Goal: Task Accomplishment & Management: Manage account settings

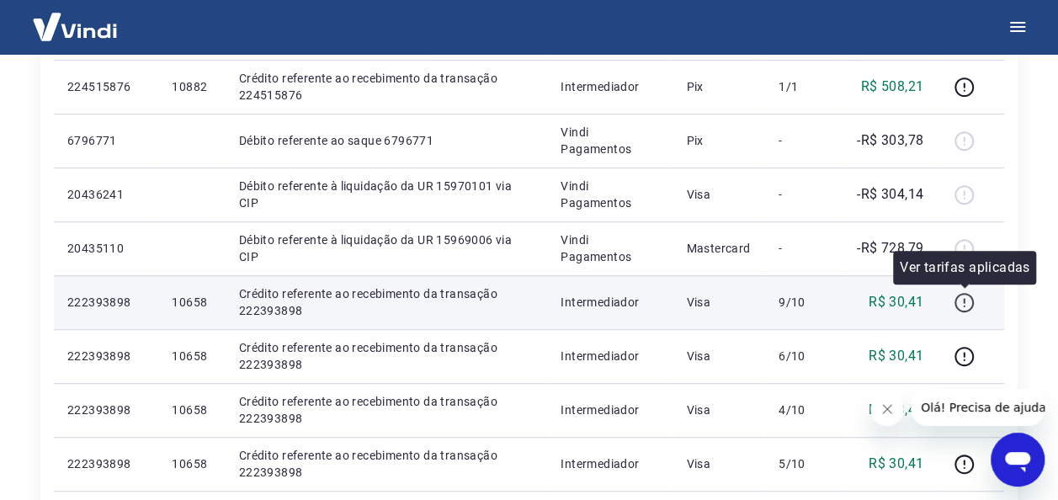
scroll to position [252, 0]
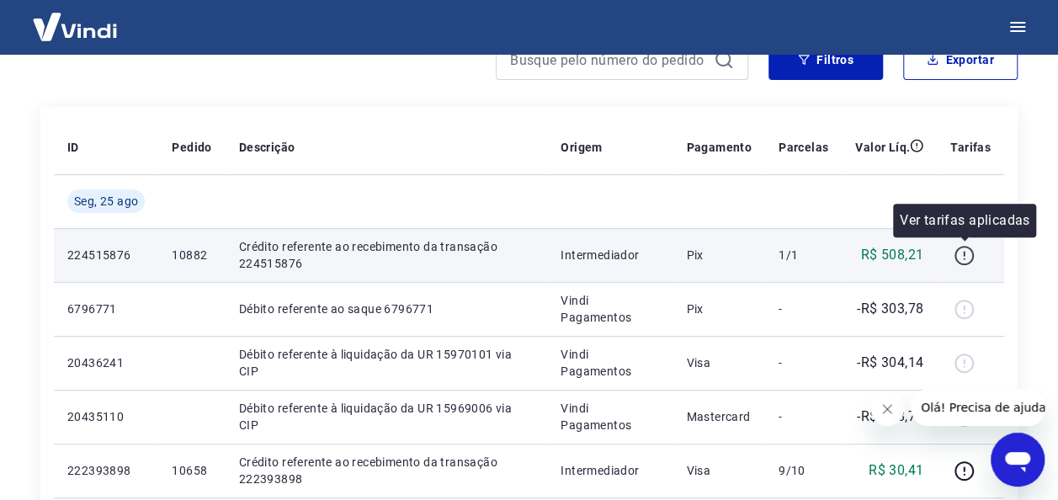
click at [969, 253] on icon "button" at bounding box center [963, 255] width 21 height 21
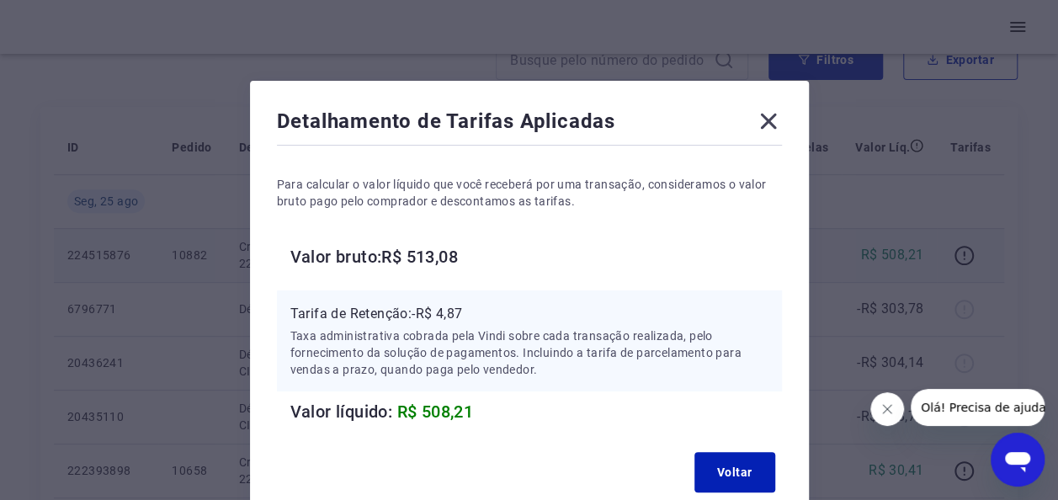
scroll to position [107, 0]
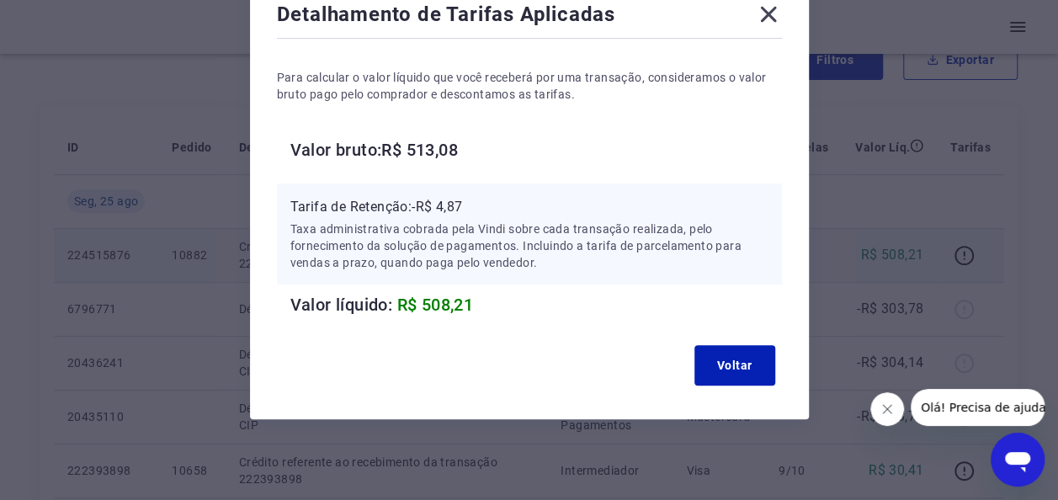
click at [772, 13] on icon at bounding box center [768, 14] width 27 height 27
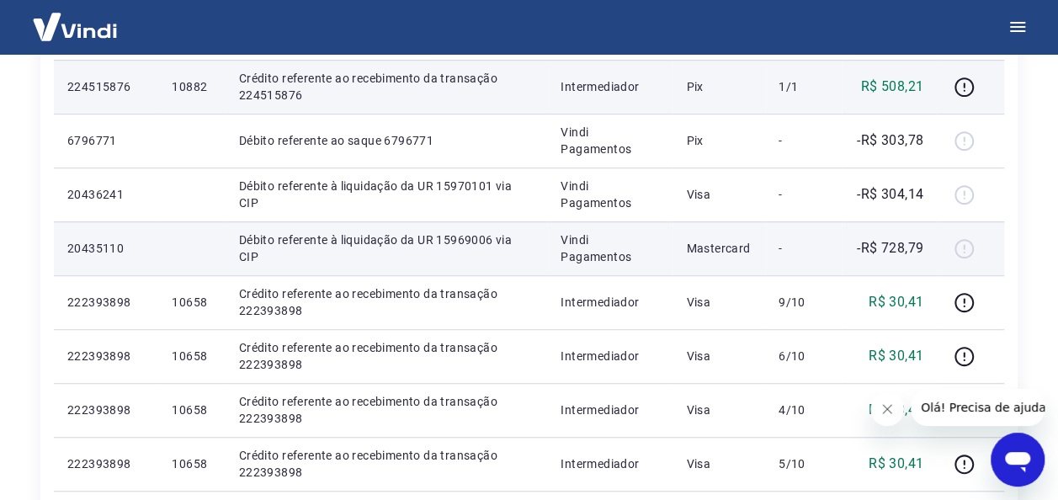
scroll to position [168, 0]
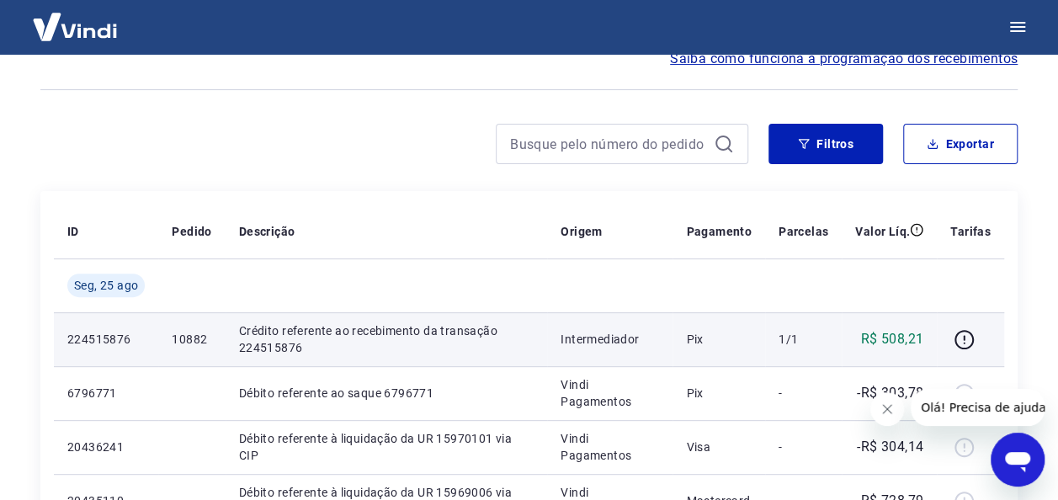
click at [59, 26] on img at bounding box center [74, 26] width 109 height 51
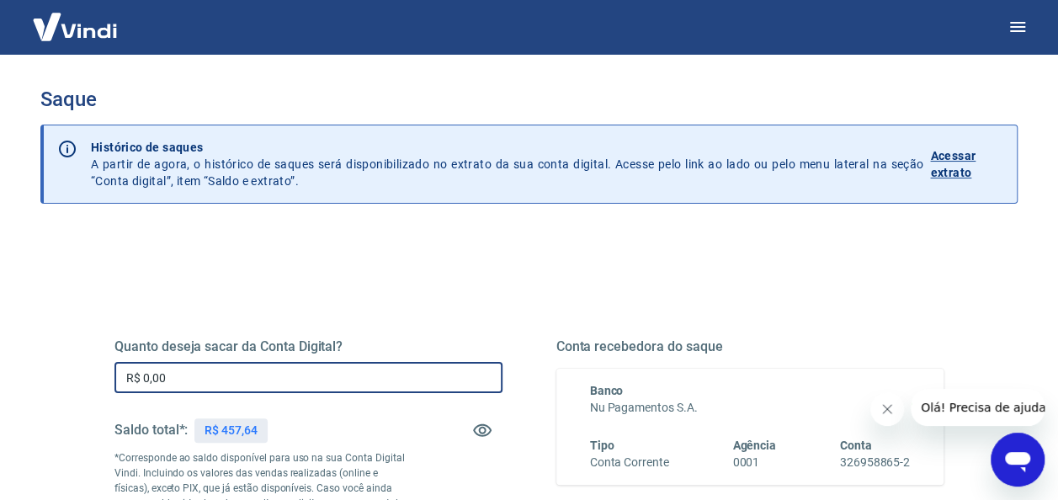
click at [231, 378] on input "R$ 0,00" at bounding box center [308, 377] width 388 height 31
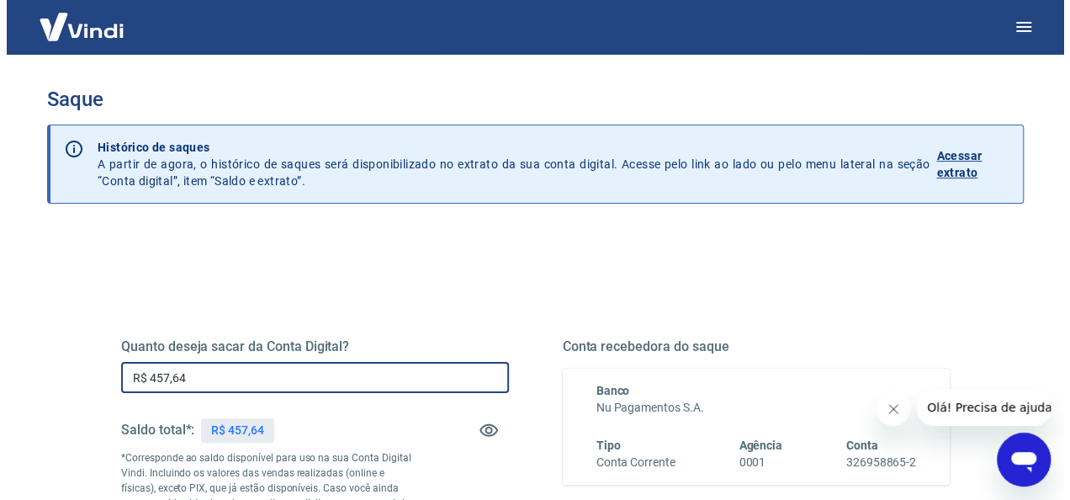
scroll to position [252, 0]
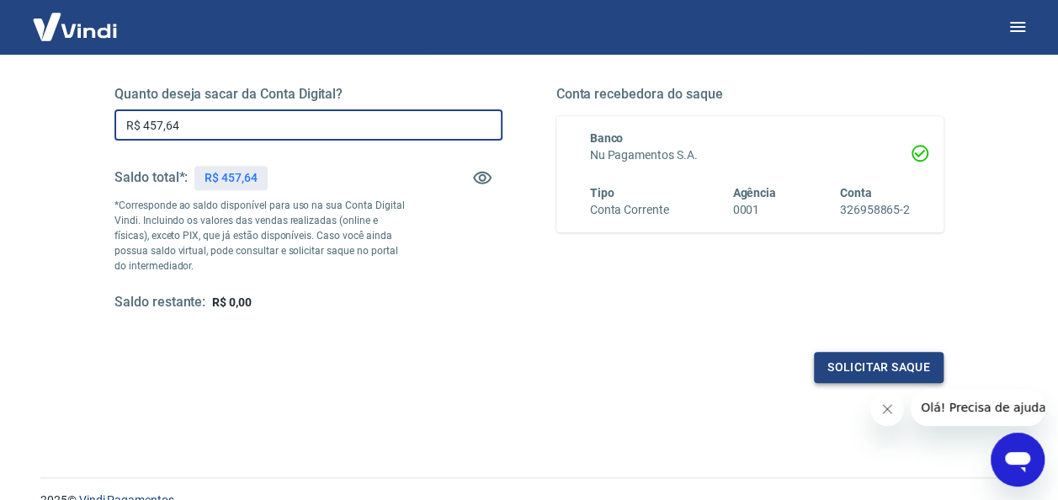
type input "R$ 457,64"
click at [828, 365] on button "Solicitar saque" at bounding box center [879, 367] width 130 height 31
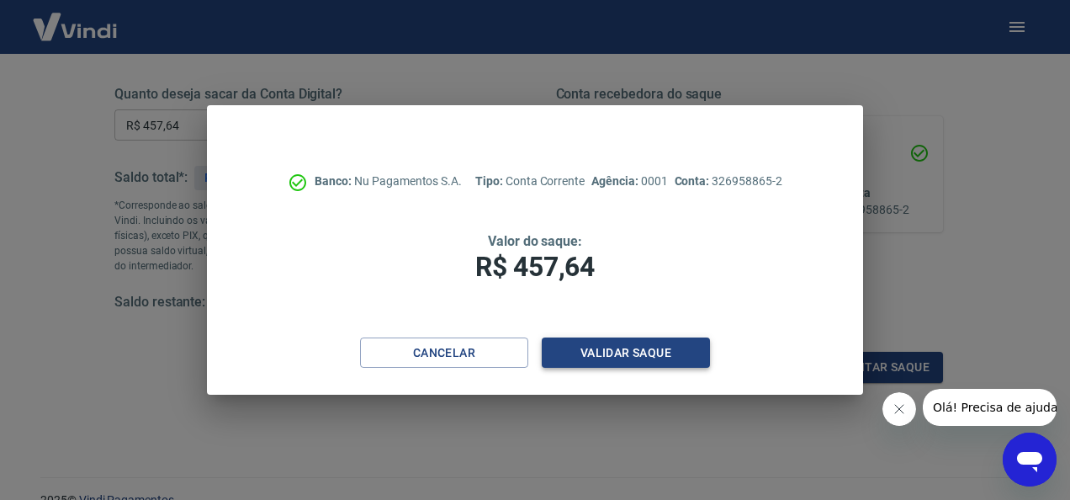
click at [597, 350] on button "Validar saque" at bounding box center [626, 352] width 168 height 31
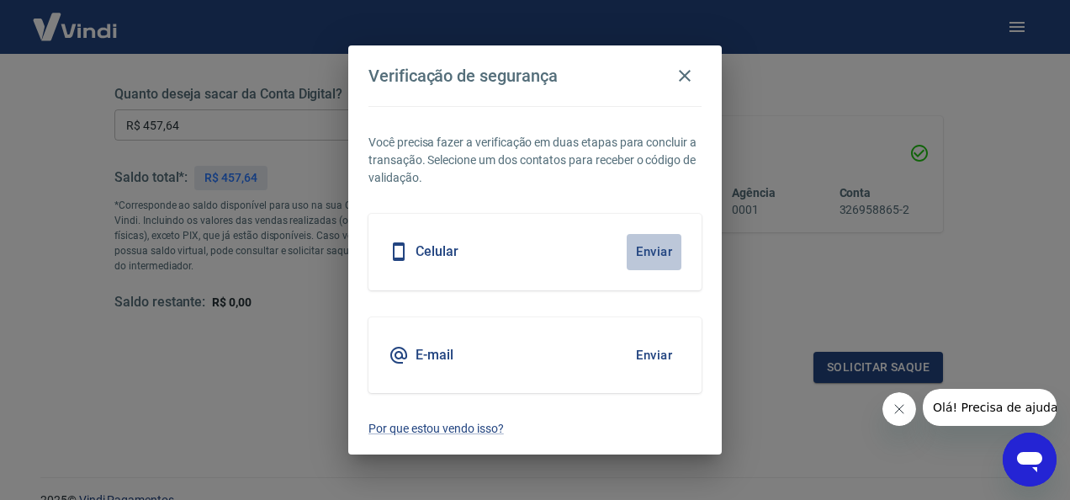
click at [659, 247] on button "Enviar" at bounding box center [654, 251] width 55 height 35
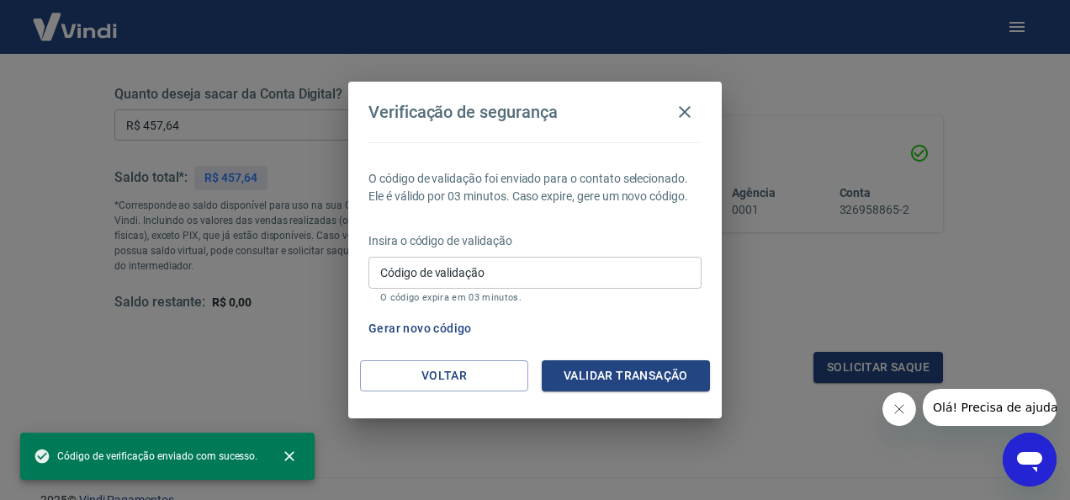
click at [505, 265] on input "Código de validação" at bounding box center [535, 272] width 333 height 31
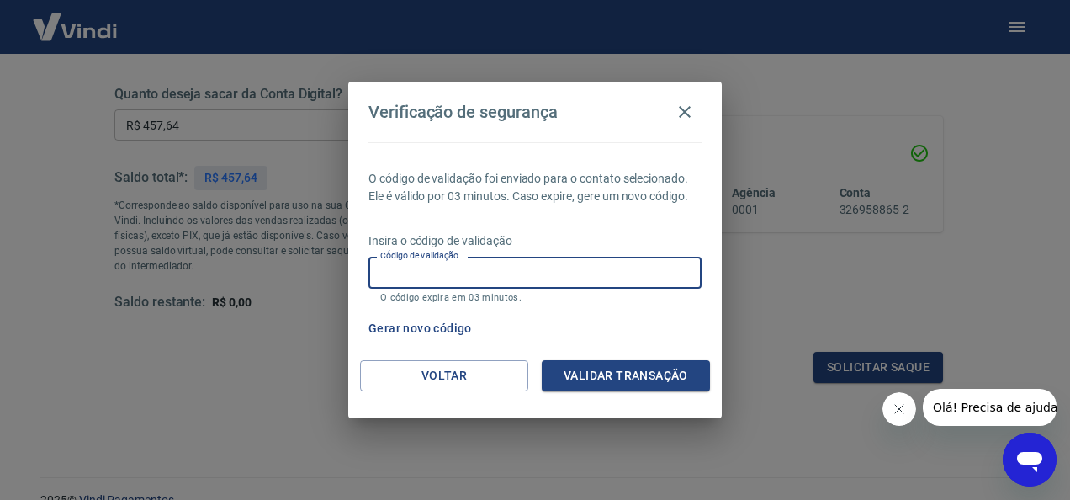
click at [468, 274] on input "Código de validação" at bounding box center [535, 272] width 333 height 31
type input "744430"
click at [582, 377] on button "Validar transação" at bounding box center [626, 375] width 168 height 31
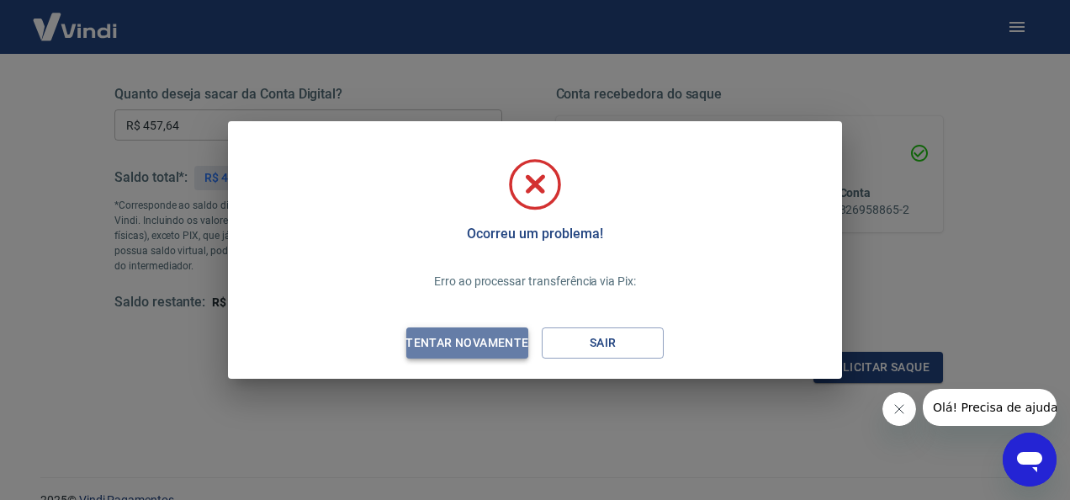
click at [455, 340] on div "Tentar novamente" at bounding box center [466, 342] width 163 height 21
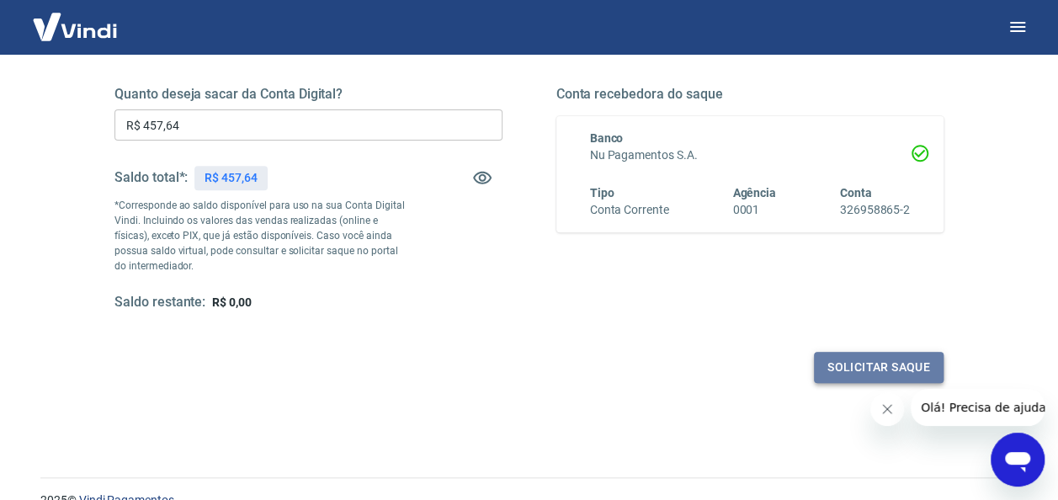
click at [857, 363] on button "Solicitar saque" at bounding box center [879, 367] width 130 height 31
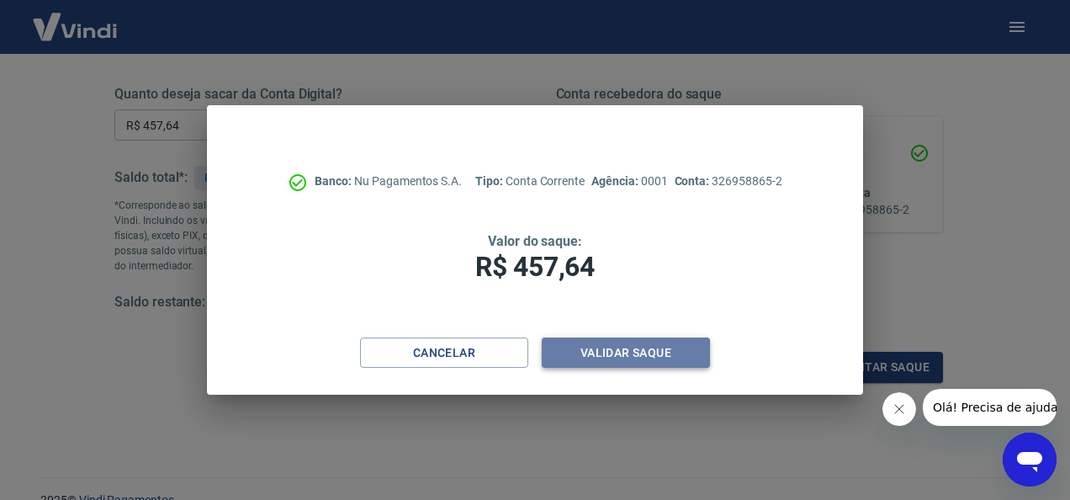
click at [622, 350] on button "Validar saque" at bounding box center [626, 352] width 168 height 31
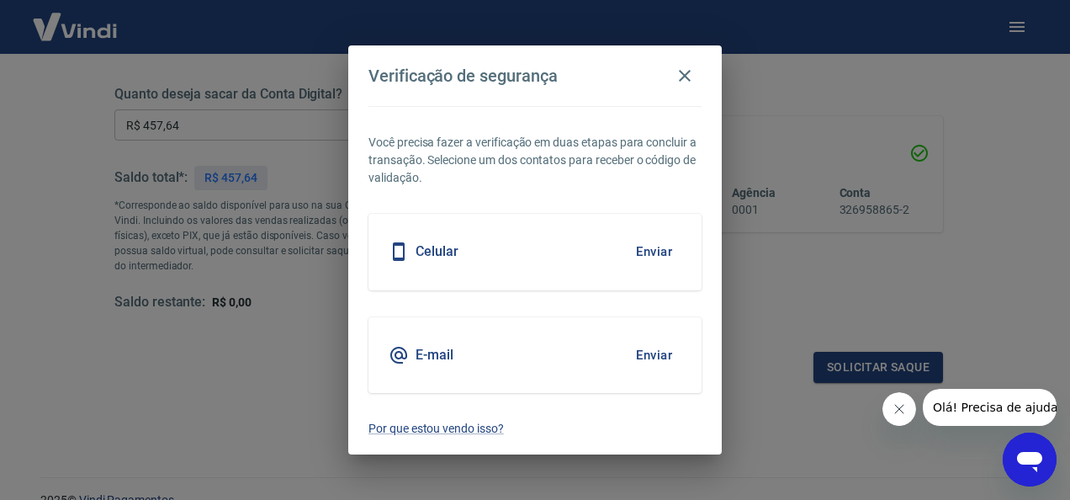
click at [656, 354] on button "Enviar" at bounding box center [654, 354] width 55 height 35
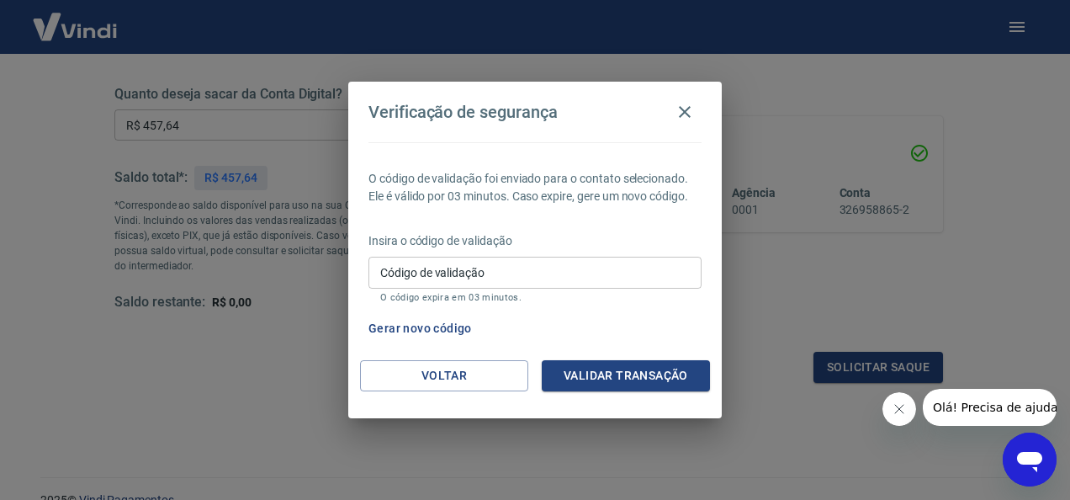
click at [399, 267] on input "Código de validação" at bounding box center [535, 272] width 333 height 31
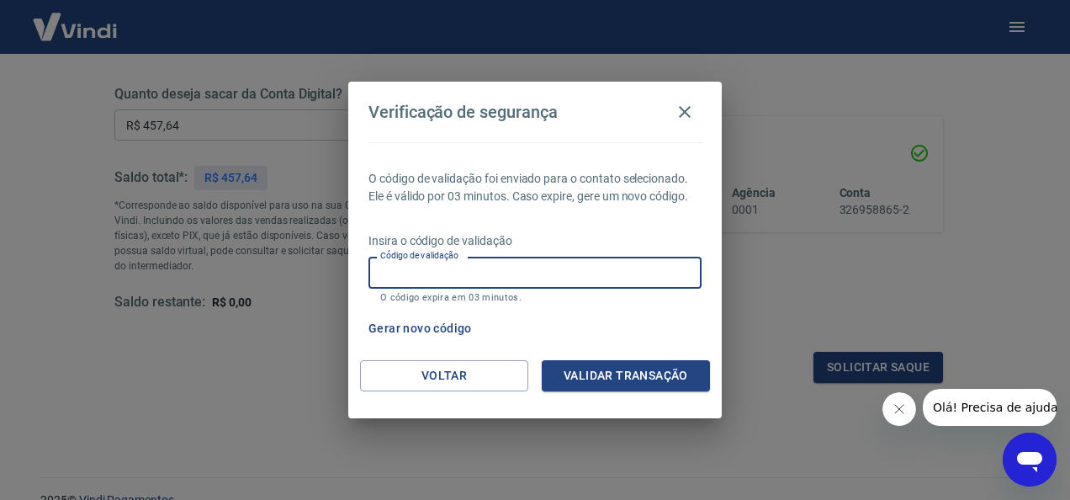
paste input "763009"
type input "763009"
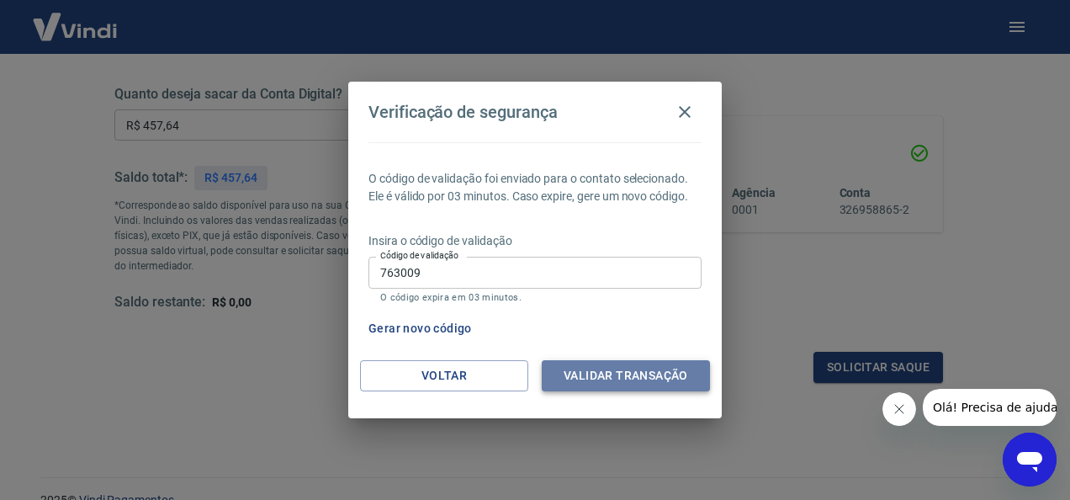
click at [629, 369] on button "Validar transação" at bounding box center [626, 375] width 168 height 31
